Goal: Complete application form

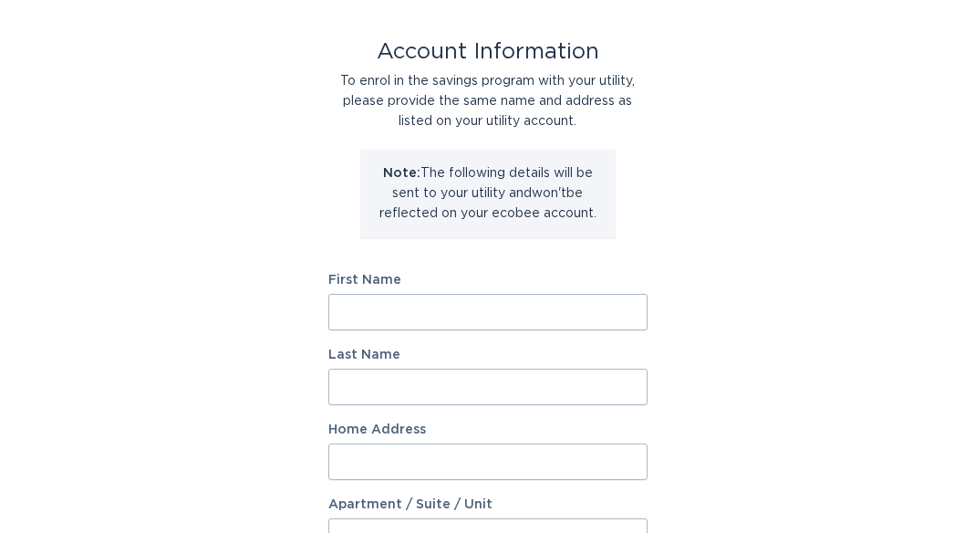
scroll to position [85, 0]
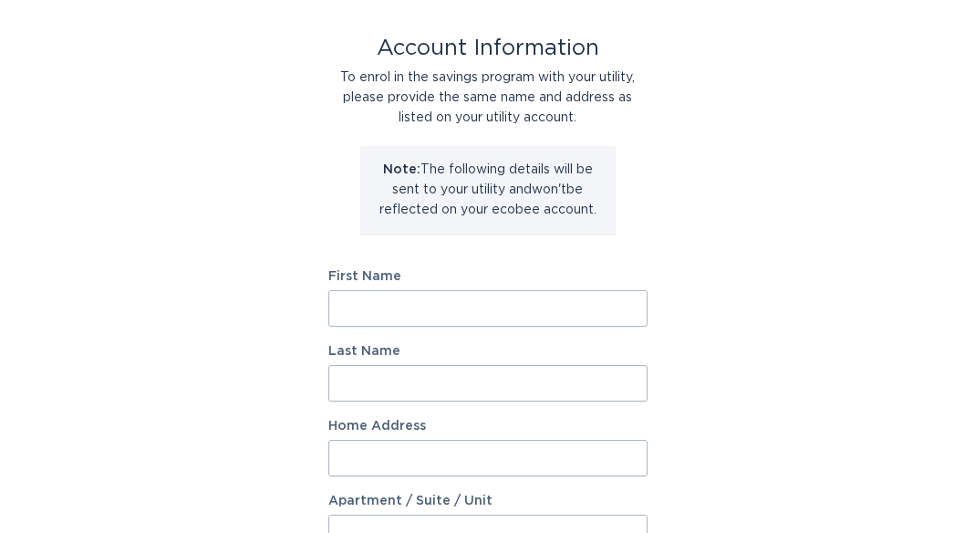
click at [370, 310] on input "First Name" at bounding box center [487, 308] width 319 height 36
type input "[PERSON_NAME]"
type input "Laich"
type input "[STREET_ADDRESS]"
type input "Apartment 5"
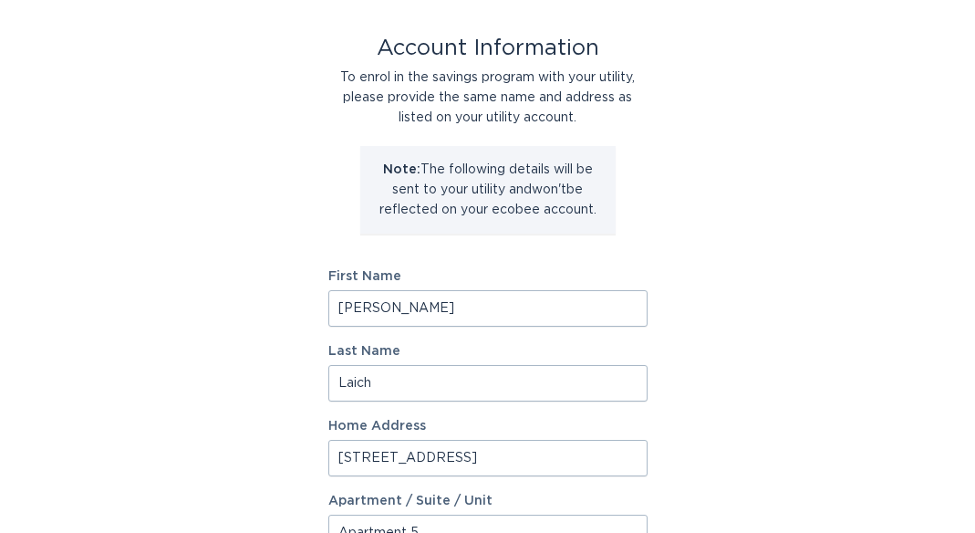
select select "US"
type input "BRANFORD"
type input "06405"
select select "CT"
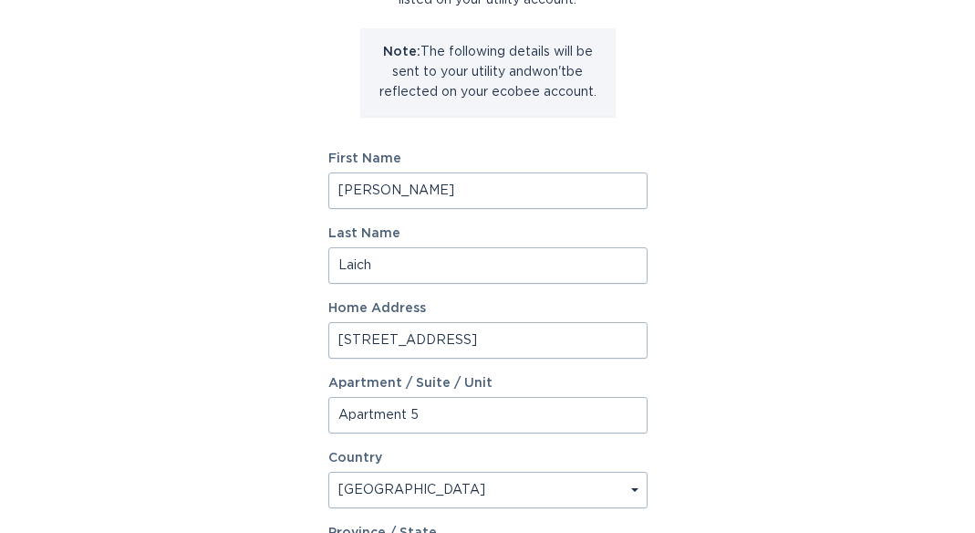
scroll to position [206, 0]
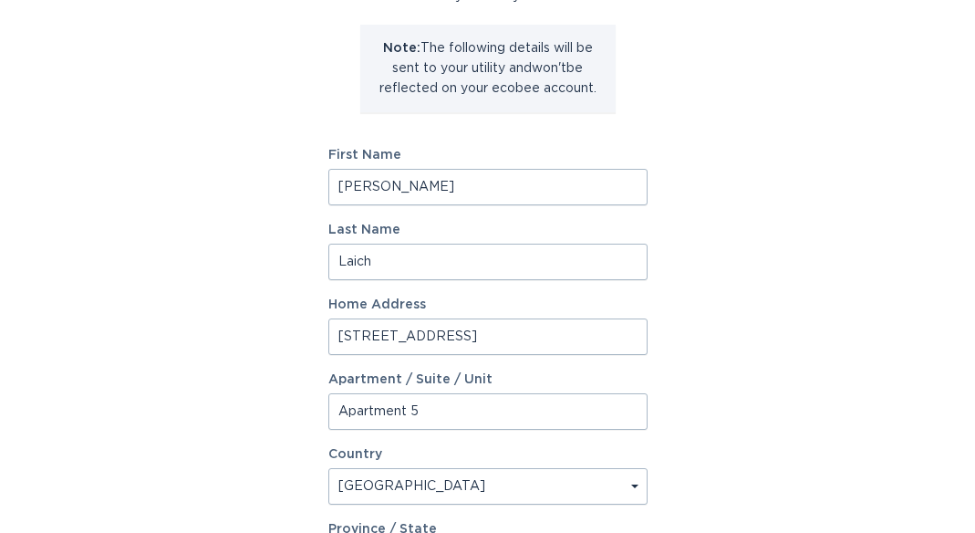
click at [543, 335] on input "[STREET_ADDRESS]" at bounding box center [487, 336] width 319 height 36
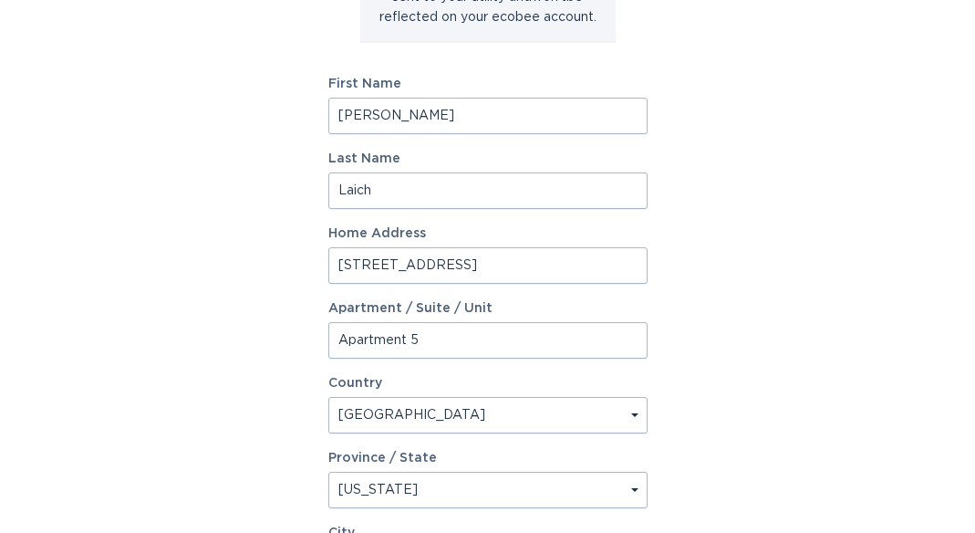
scroll to position [281, 0]
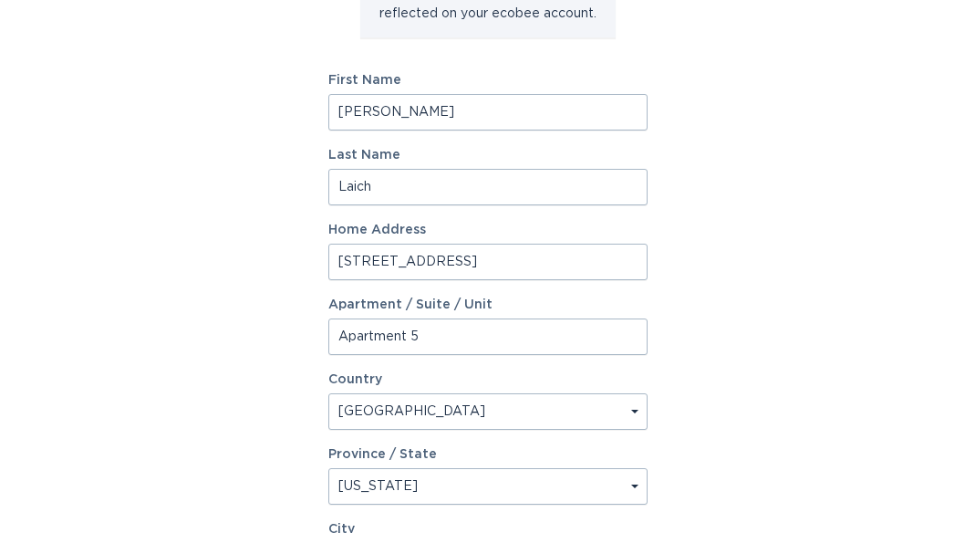
type input "[STREET_ADDRESS]"
click at [420, 330] on input "Apartment 5" at bounding box center [487, 336] width 319 height 36
type input "Apartment 1"
click at [543, 264] on input "[STREET_ADDRESS]" at bounding box center [487, 262] width 319 height 36
type input "[STREET_ADDRESS]"
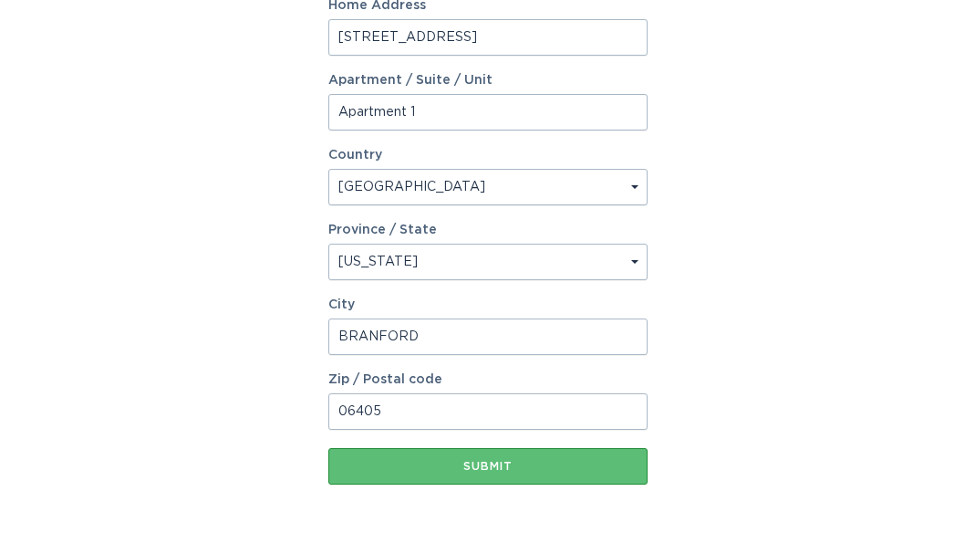
scroll to position [523, 0]
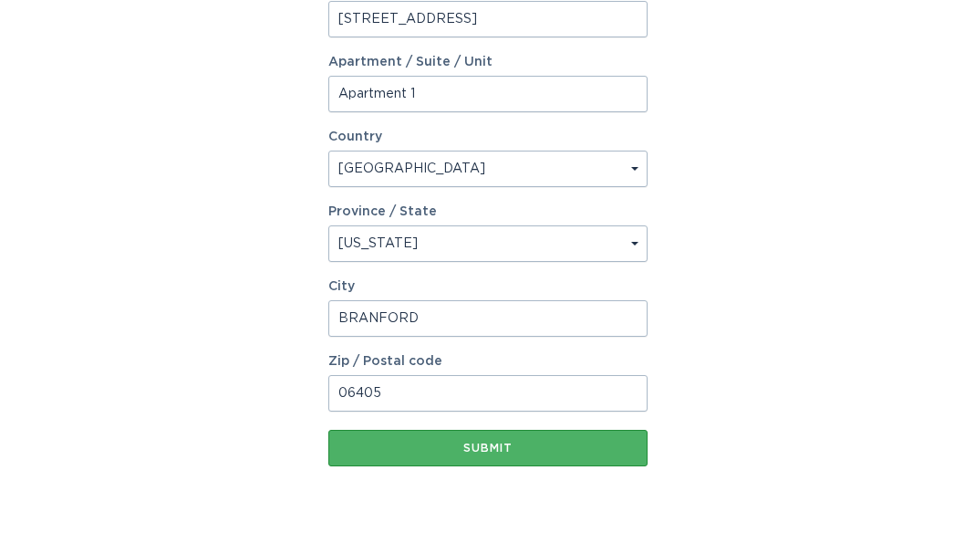
click at [480, 446] on div "Submit" at bounding box center [487, 447] width 301 height 11
